Goal: Book appointment/travel/reservation

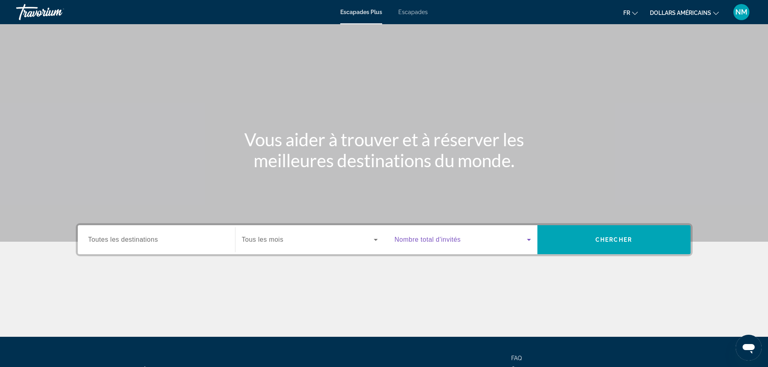
click at [528, 240] on icon "Widget de recherche" at bounding box center [529, 240] width 4 height 2
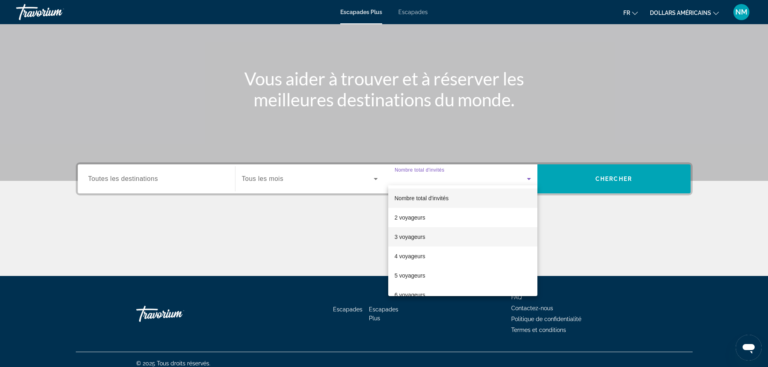
scroll to position [69, 0]
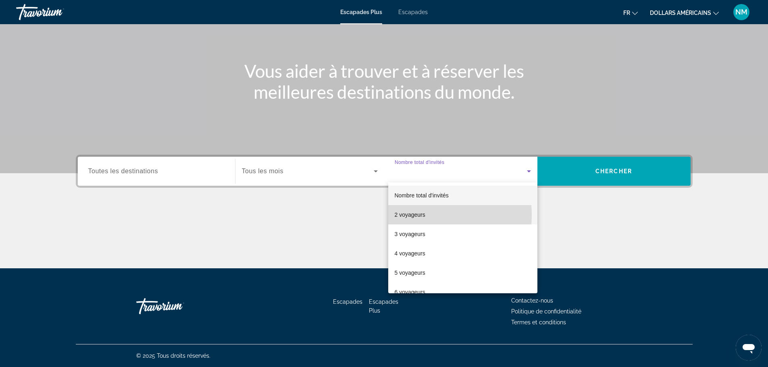
click at [415, 215] on font "2 voyageurs" at bounding box center [410, 215] width 31 height 6
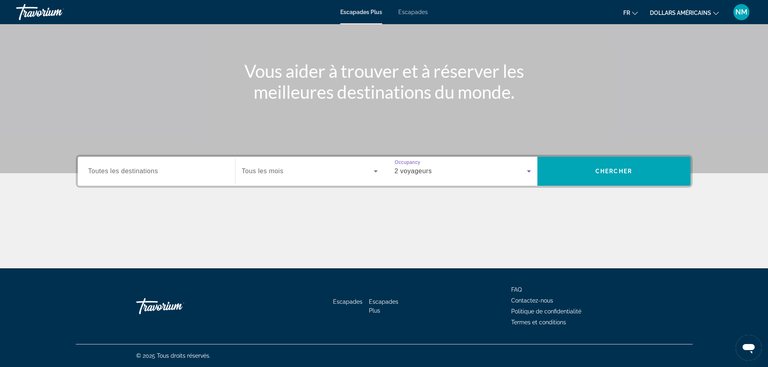
click at [373, 169] on icon "Widget de recherche" at bounding box center [376, 172] width 10 height 10
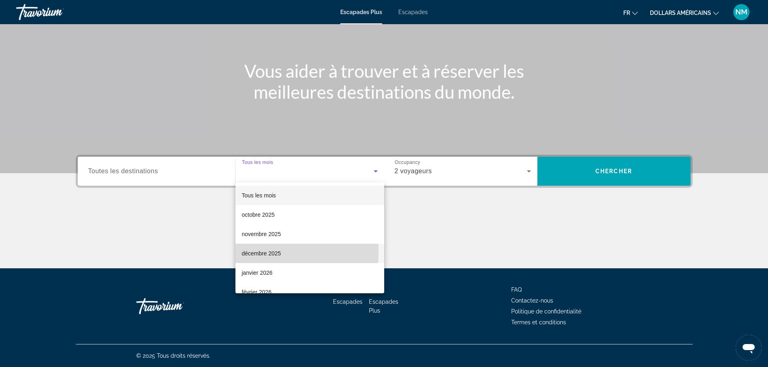
click at [249, 252] on font "décembre 2025" at bounding box center [261, 253] width 39 height 6
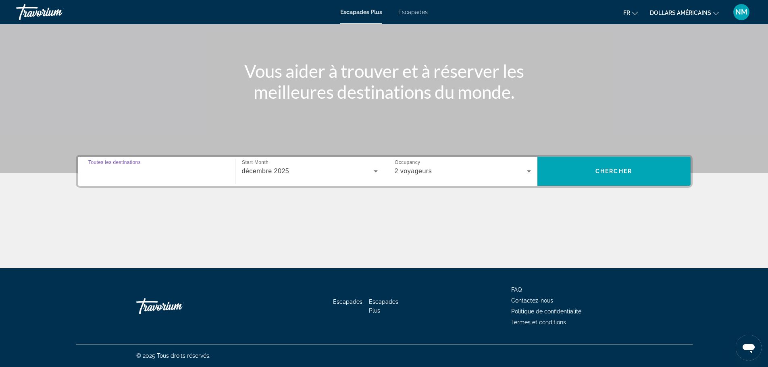
click at [142, 175] on input "Destination Toutes les destinations" at bounding box center [156, 172] width 136 height 10
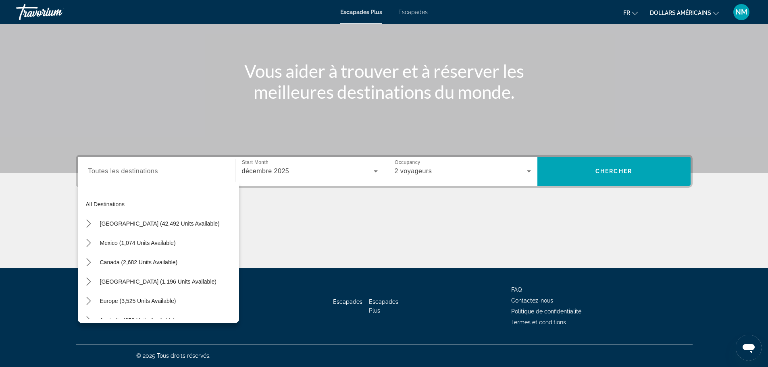
scroll to position [0, 0]
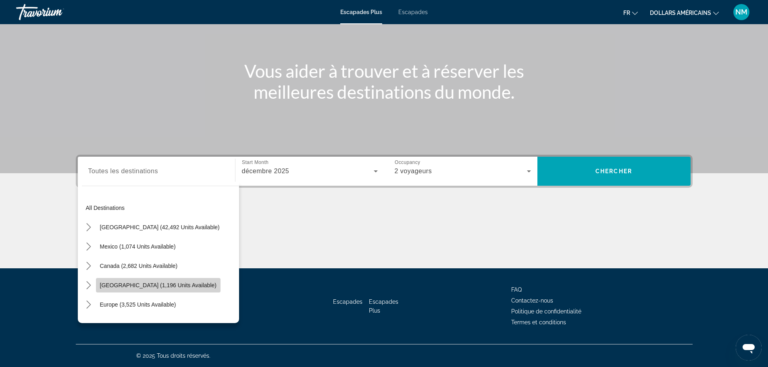
click at [124, 286] on span "[GEOGRAPHIC_DATA] (1,196 units available)" at bounding box center [158, 285] width 117 height 6
type input "**********"
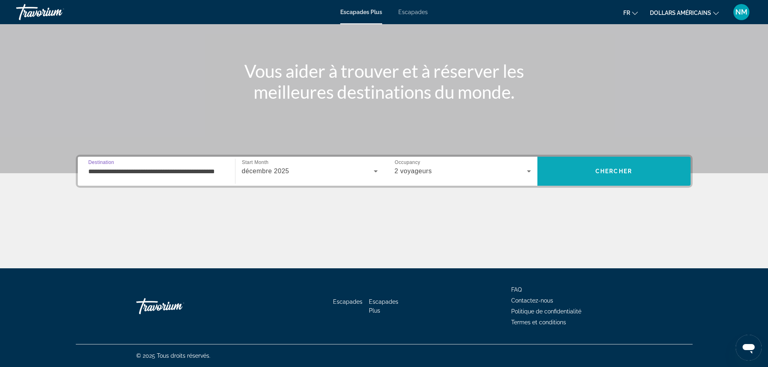
click at [651, 185] on span "Recherche" at bounding box center [614, 171] width 153 height 29
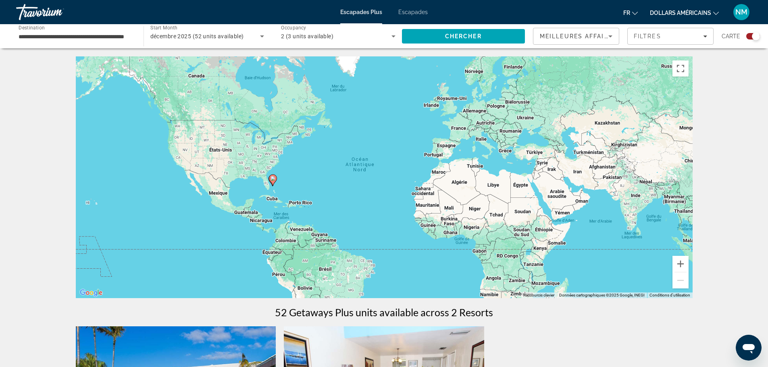
click at [609, 34] on icon "Sort by" at bounding box center [611, 36] width 10 height 10
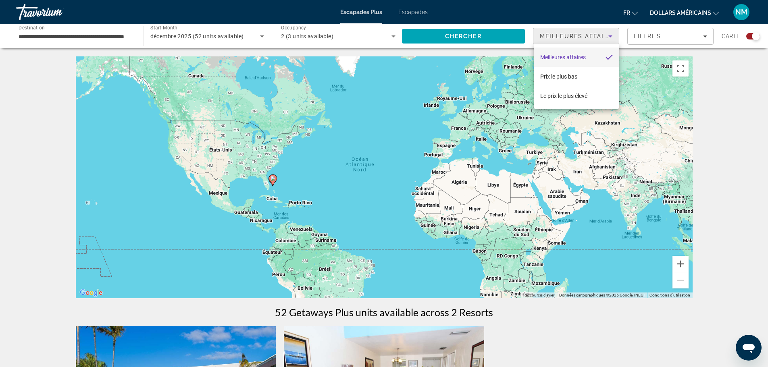
click at [561, 59] on font "Meilleures affaires" at bounding box center [563, 57] width 46 height 6
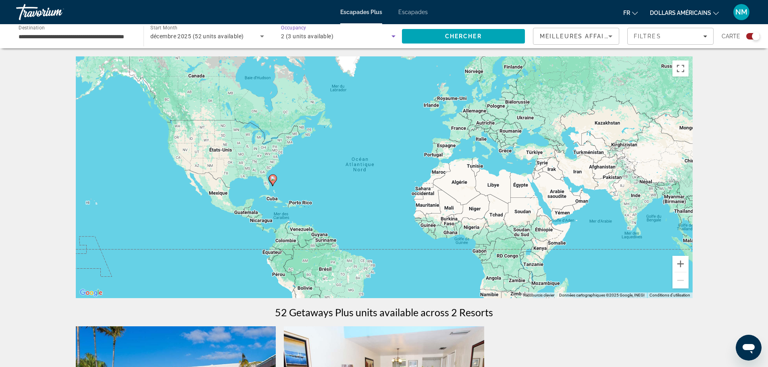
click at [393, 36] on icon "Search widget" at bounding box center [394, 36] width 4 height 2
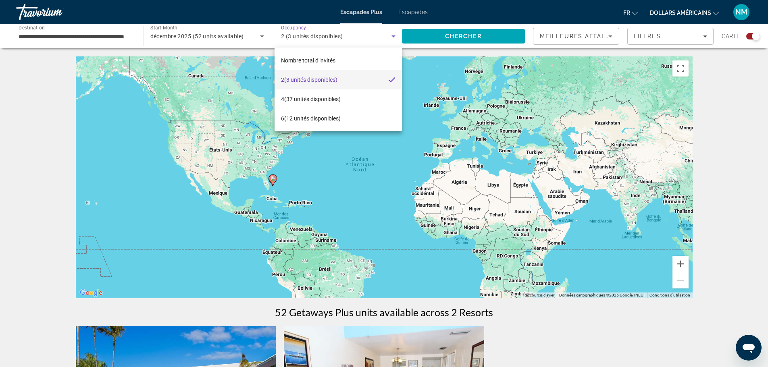
click at [704, 35] on div at bounding box center [384, 183] width 768 height 367
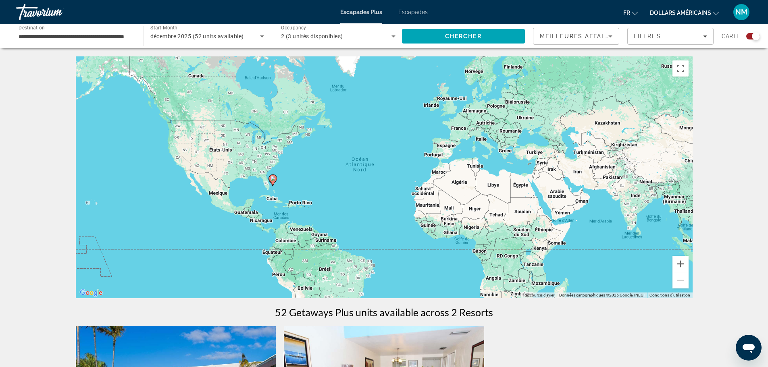
click at [759, 36] on div "Search widget" at bounding box center [756, 36] width 8 height 8
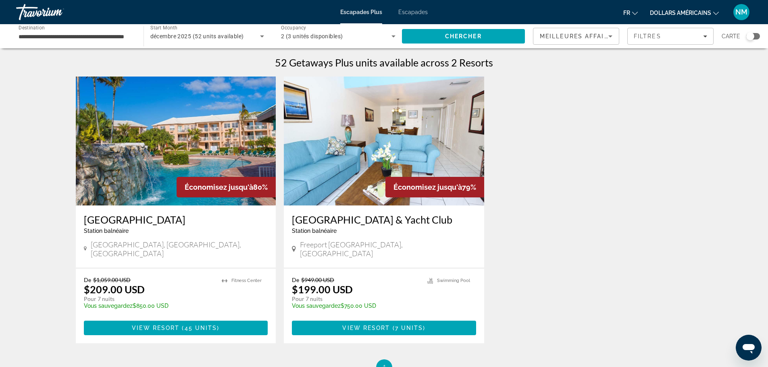
click at [759, 36] on div "Search widget" at bounding box center [753, 36] width 14 height 6
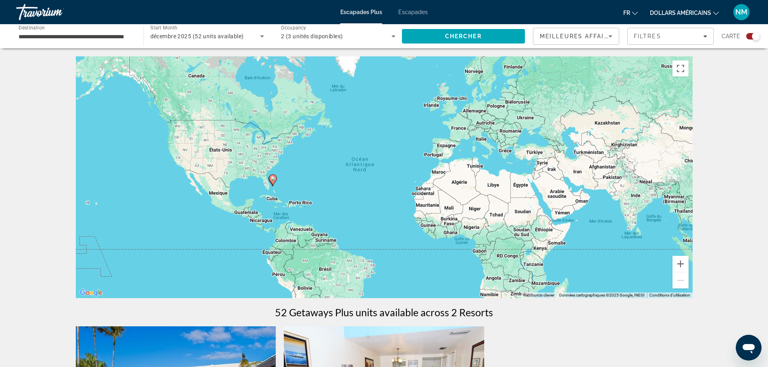
click at [263, 36] on icon "Search widget" at bounding box center [262, 36] width 4 height 2
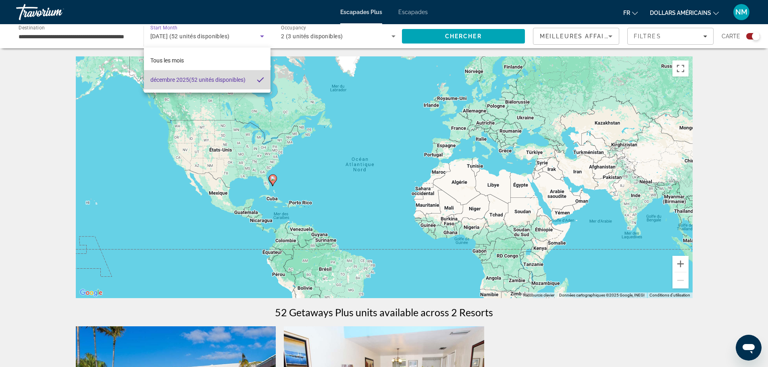
click at [209, 80] on font "(52 unités disponibles)" at bounding box center [217, 80] width 56 height 6
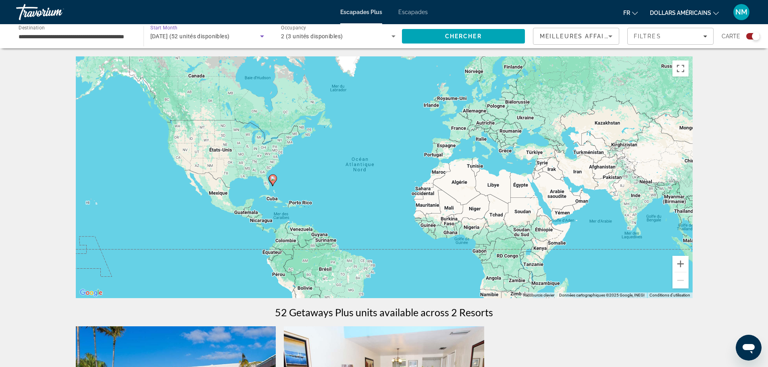
click at [80, 36] on input "**********" at bounding box center [76, 37] width 115 height 10
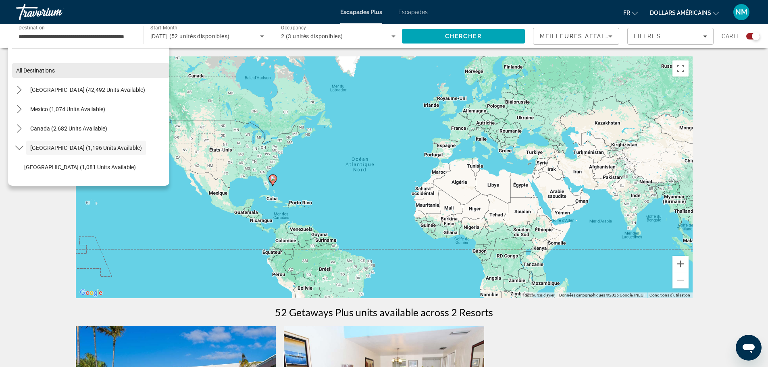
click at [48, 75] on span "Select destination: All destinations" at bounding box center [90, 70] width 157 height 19
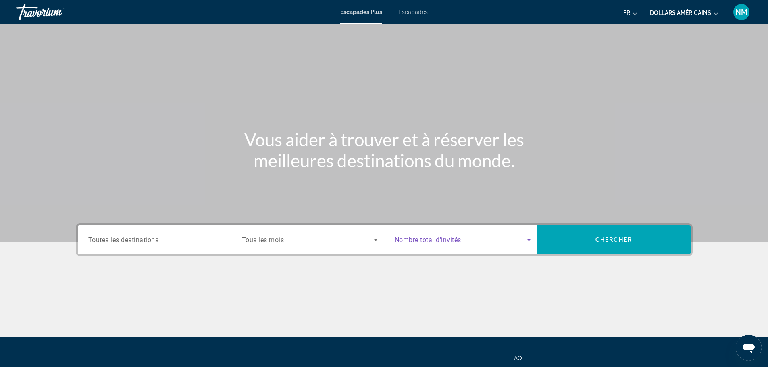
click at [529, 238] on icon "Search widget" at bounding box center [529, 240] width 10 height 10
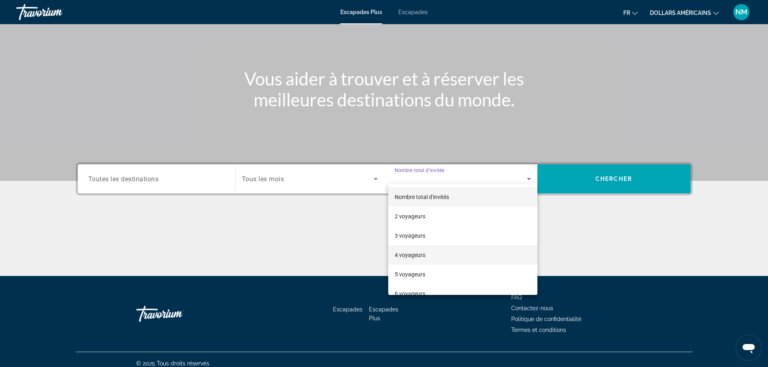
scroll to position [69, 0]
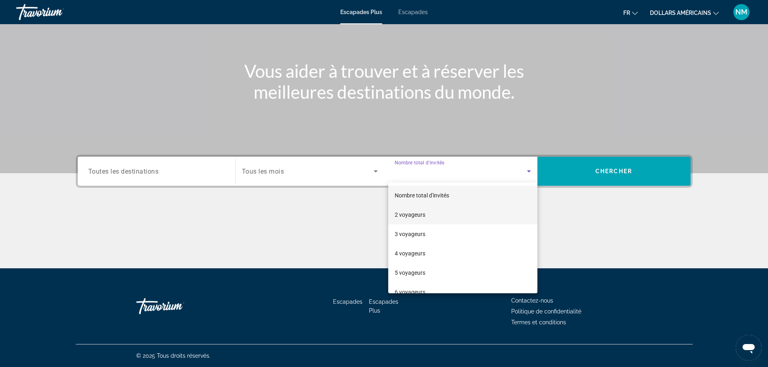
click at [412, 214] on font "2 voyageurs" at bounding box center [410, 215] width 31 height 6
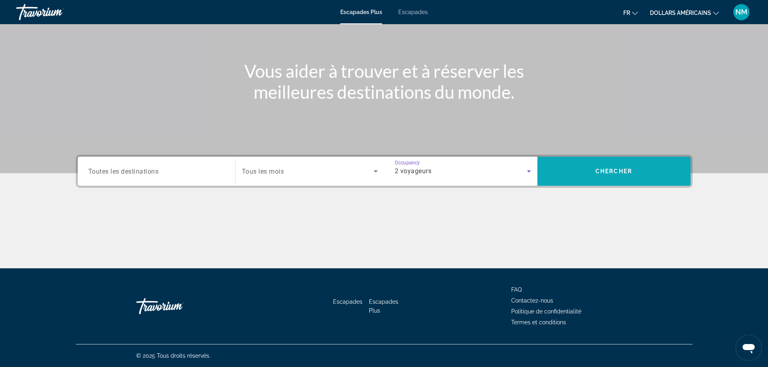
click at [584, 169] on span "Search" at bounding box center [614, 171] width 153 height 19
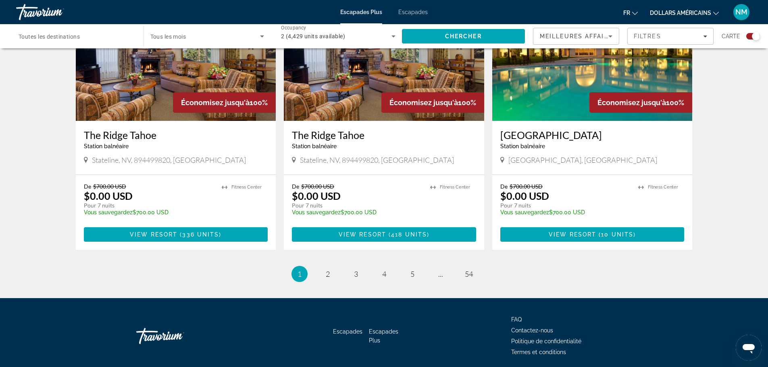
scroll to position [1199, 0]
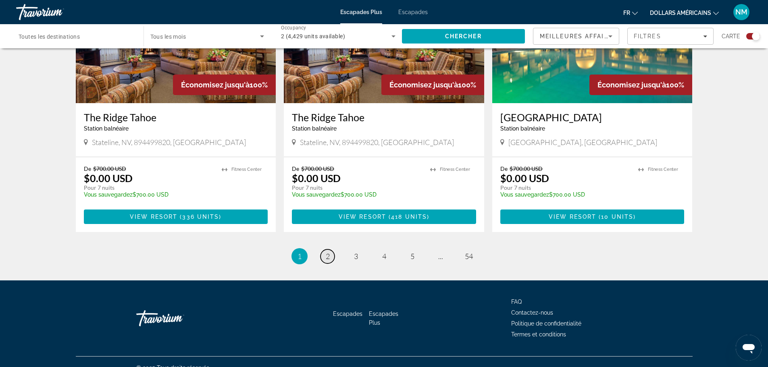
click at [327, 252] on span "2" at bounding box center [328, 256] width 4 height 9
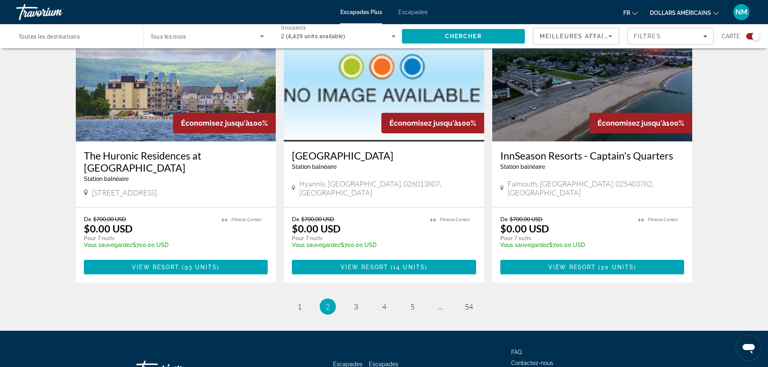
scroll to position [1188, 0]
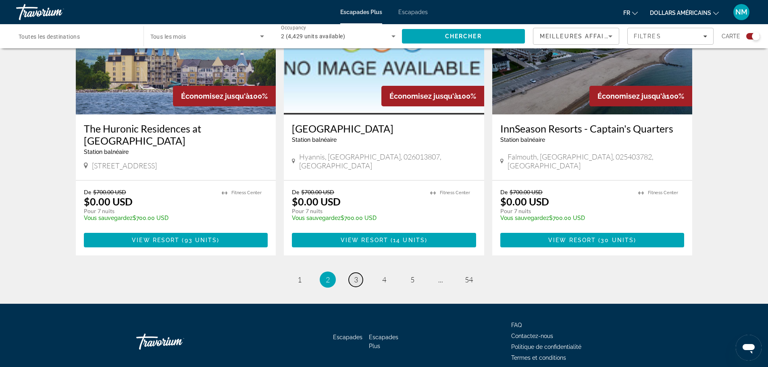
click at [352, 273] on link "page 3" at bounding box center [356, 280] width 14 height 14
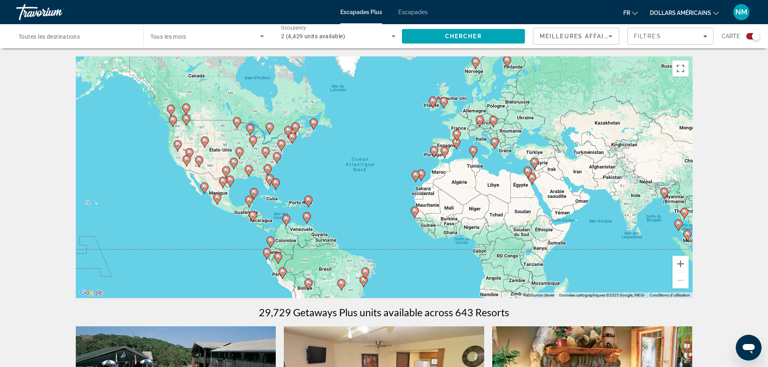
click at [456, 133] on image "Contenu principal" at bounding box center [456, 133] width 5 height 5
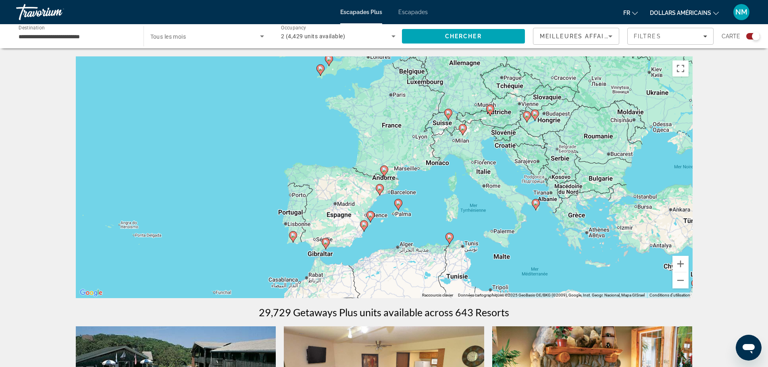
click at [383, 173] on icon "Contenu principal" at bounding box center [383, 171] width 7 height 10
type input "**********"
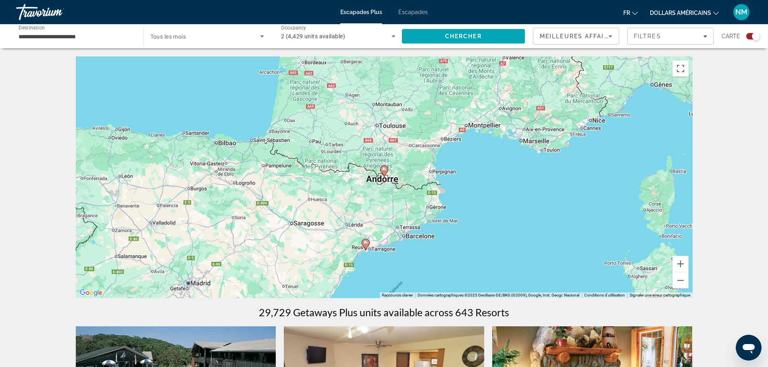
click at [381, 183] on div "Pour activer le glissement avec le clavier, appuyez sur Alt+Entrée. Une fois ce…" at bounding box center [384, 177] width 617 height 242
click at [383, 171] on image "Contenu principal" at bounding box center [384, 169] width 5 height 5
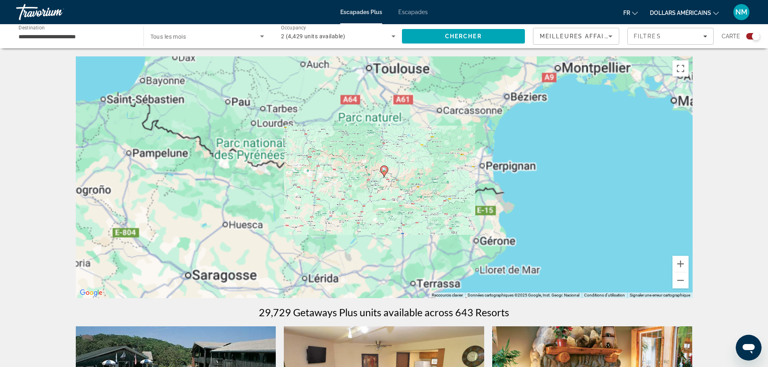
click at [383, 171] on image "Contenu principal" at bounding box center [384, 169] width 5 height 5
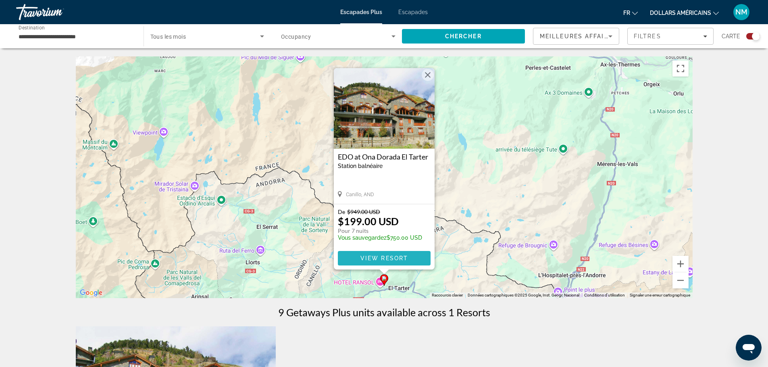
click at [384, 258] on span "View Resort" at bounding box center [384, 258] width 48 height 6
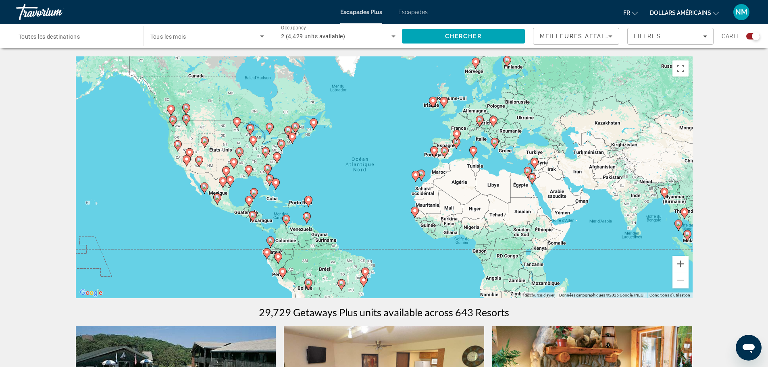
click at [434, 150] on image "Contenu principal" at bounding box center [434, 150] width 5 height 5
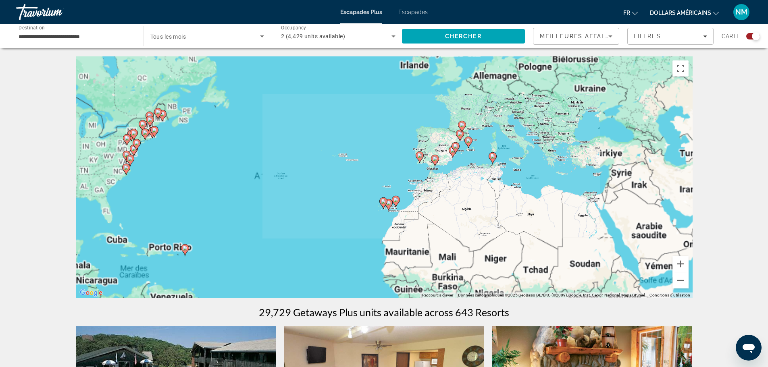
click at [434, 150] on div "Pour activer le glissement avec le clavier, appuyez sur Alt+Entrée. Une fois ce…" at bounding box center [384, 177] width 617 height 242
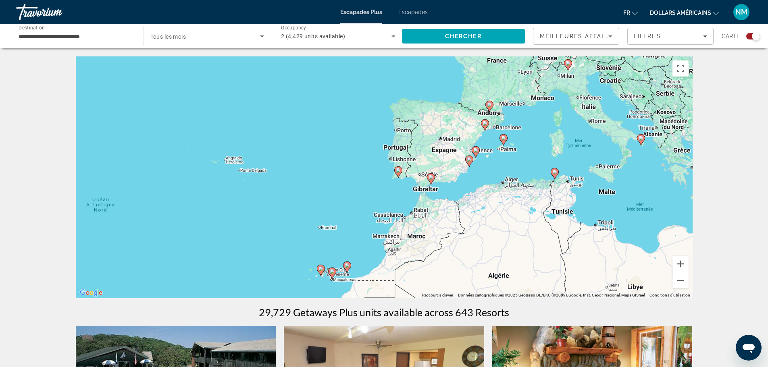
click at [430, 178] on image "Contenu principal" at bounding box center [431, 177] width 5 height 5
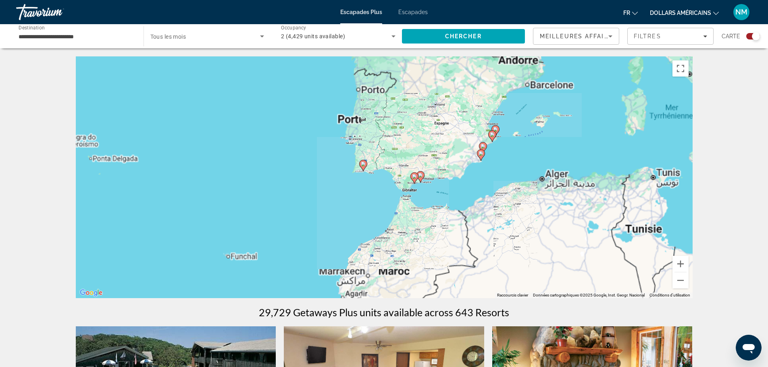
click at [430, 178] on div "Pour naviguer, appuyez sur les touches fléchées. Pour activer le glissement ave…" at bounding box center [384, 177] width 617 height 242
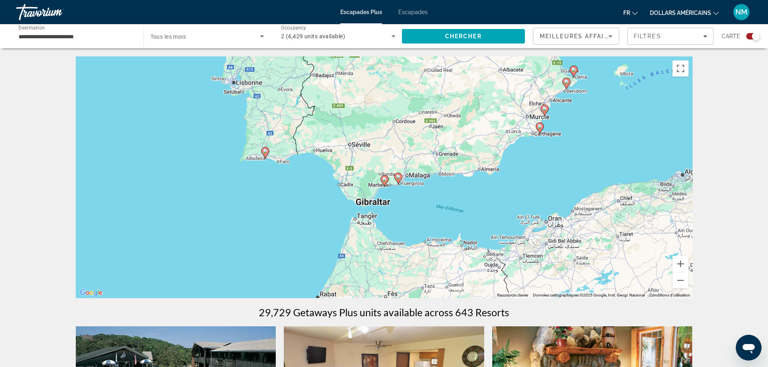
click at [265, 152] on image "Contenu principal" at bounding box center [265, 151] width 5 height 5
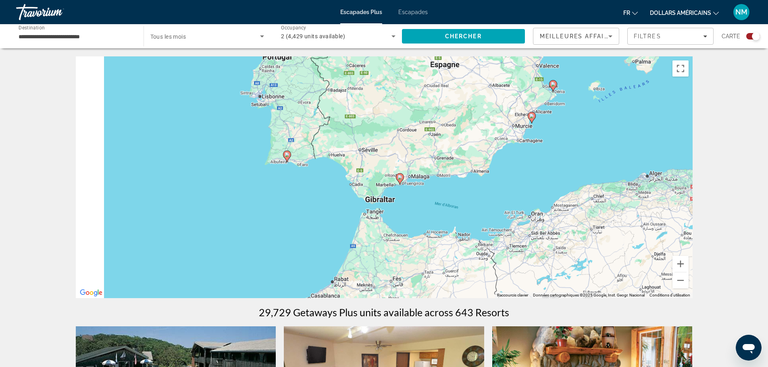
click at [265, 152] on div "Pour naviguer, appuyez sur les touches fléchées. Pour activer le glissement ave…" at bounding box center [384, 177] width 617 height 242
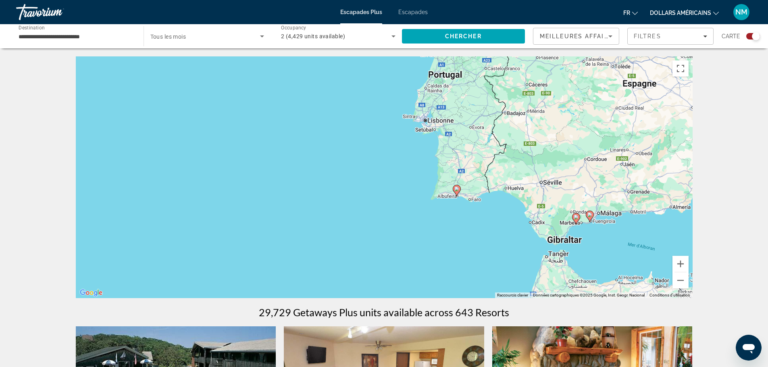
click at [456, 190] on image "Contenu principal" at bounding box center [456, 189] width 5 height 5
type input "**********"
click at [456, 190] on image "Contenu principal" at bounding box center [456, 189] width 5 height 5
click at [456, 187] on icon "Contenu principal" at bounding box center [456, 190] width 7 height 10
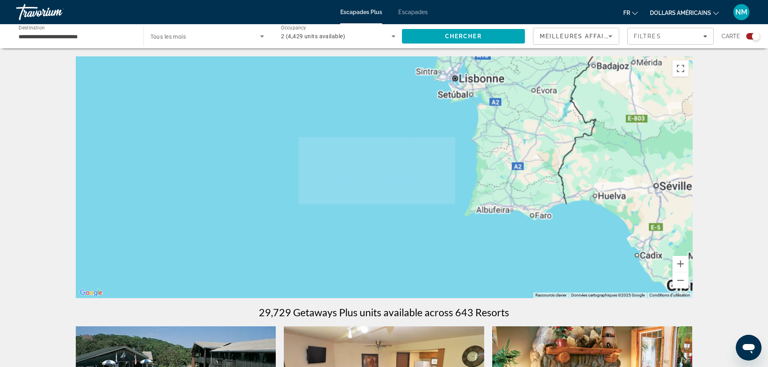
click at [456, 187] on div "Contenu principal" at bounding box center [384, 177] width 617 height 242
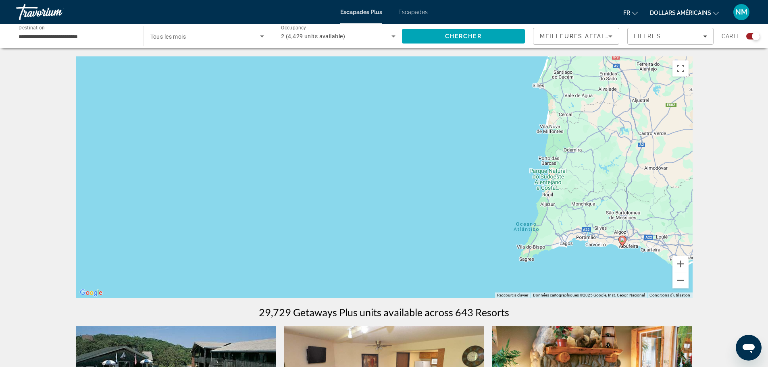
click at [620, 238] on icon "Contenu principal" at bounding box center [622, 241] width 7 height 10
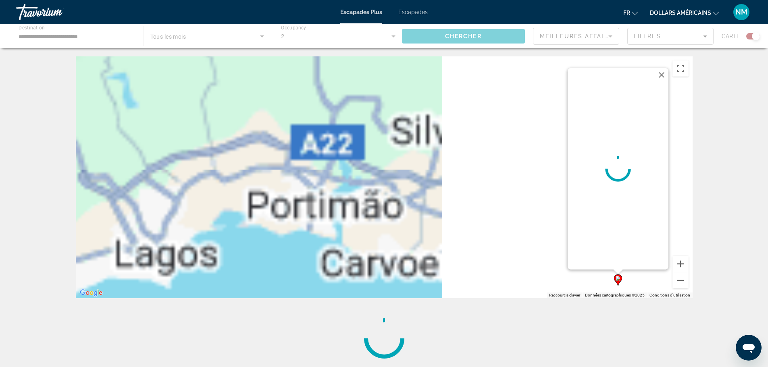
click at [620, 238] on div "Pour activer le glissement avec le clavier, appuyez sur Alt+Entrée. Une fois ce…" at bounding box center [384, 177] width 617 height 242
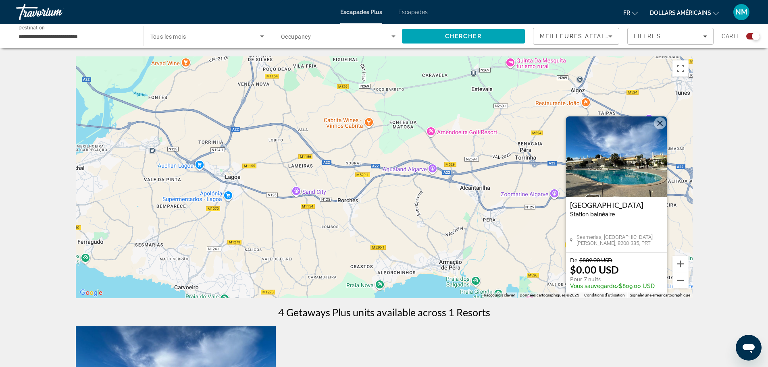
click at [617, 164] on img "Contenu principal" at bounding box center [616, 157] width 101 height 81
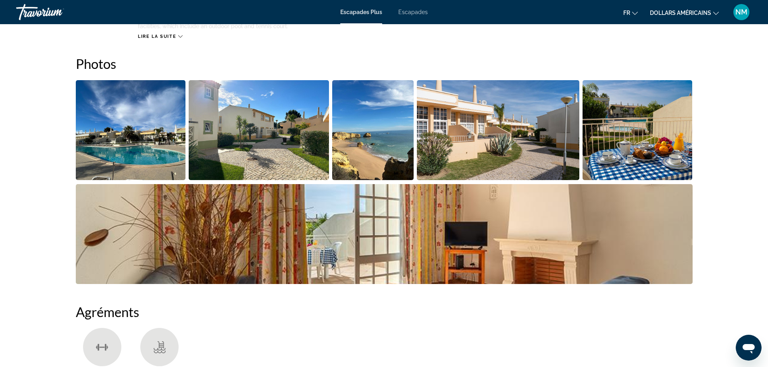
scroll to position [389, 0]
